Goal: Transaction & Acquisition: Subscribe to service/newsletter

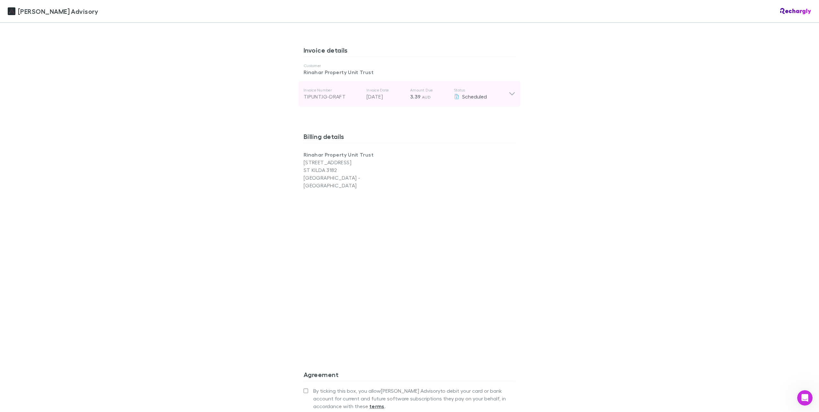
scroll to position [321, 0]
click at [318, 164] on p "ST KILDA 3182" at bounding box center [356, 167] width 106 height 8
click at [310, 164] on p "ST KILDA 3182" at bounding box center [356, 167] width 106 height 8
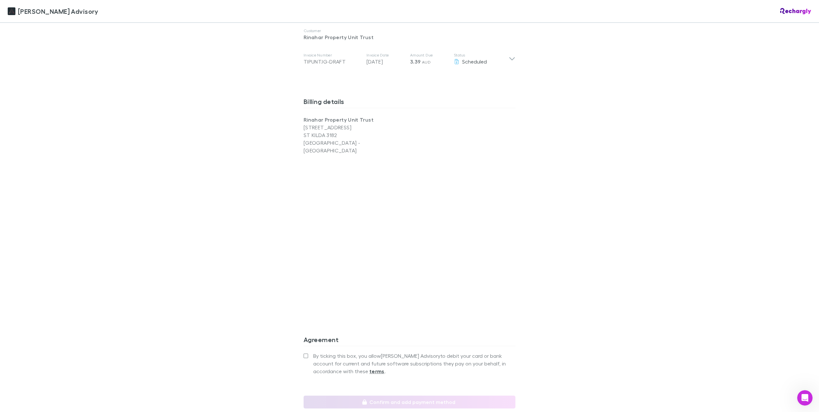
click at [664, 297] on div "[PERSON_NAME] Advisory [PERSON_NAME] Advisory Software subscriptions agreement …" at bounding box center [409, 206] width 819 height 412
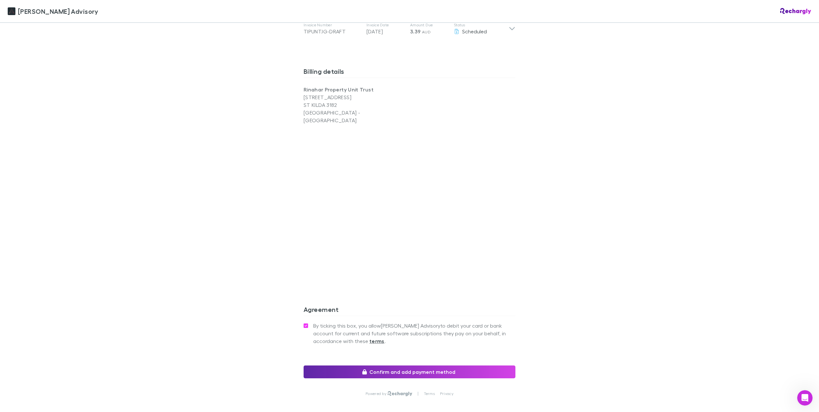
scroll to position [411, 0]
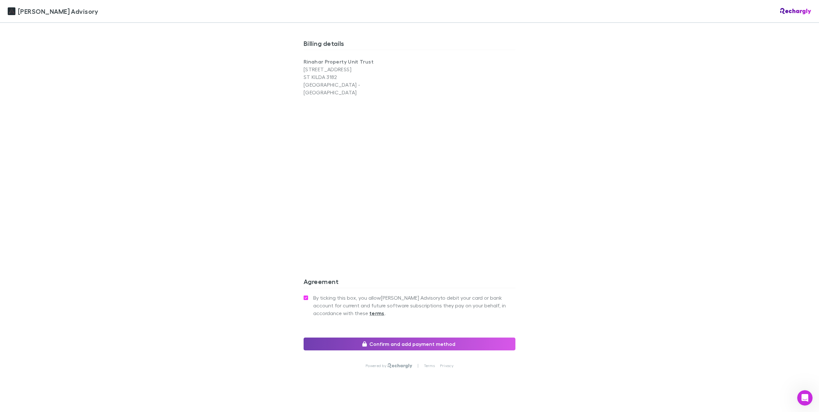
click at [365, 341] on icon "button" at bounding box center [364, 343] width 4 height 5
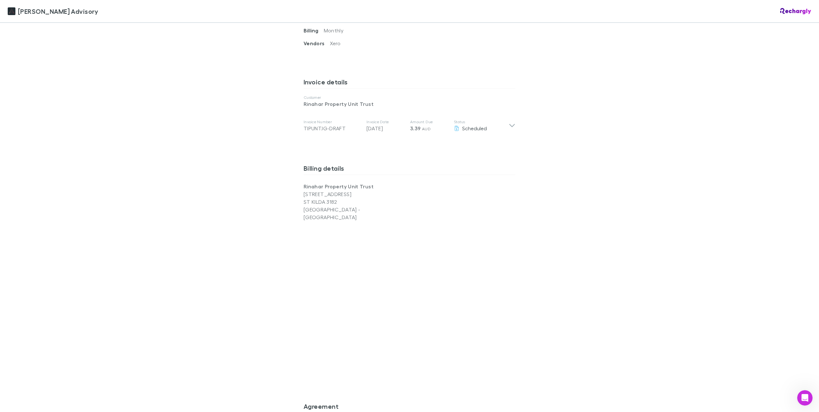
scroll to position [283, 0]
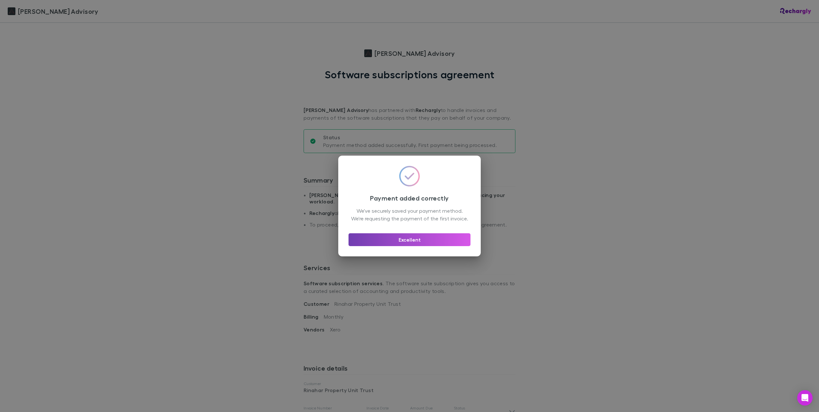
click at [424, 242] on button "Excellent" at bounding box center [409, 239] width 122 height 13
